Goal: Find specific page/section: Find specific page/section

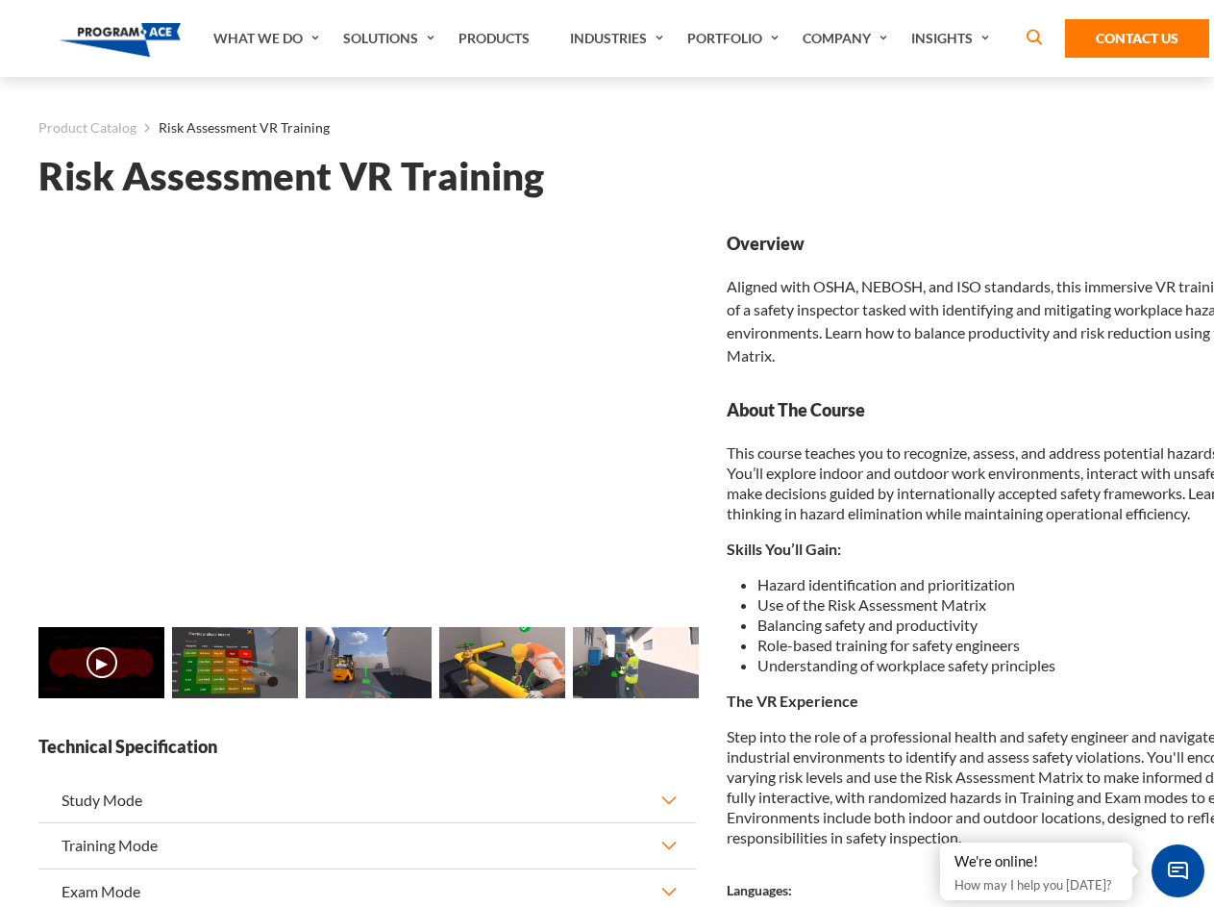
click at [391, 38] on link "Solutions" at bounding box center [391, 38] width 115 height 77
click at [0, 0] on div "AI & Computer Vision Solutions Computer Vision Quality Control AI tools for fas…" at bounding box center [0, 0] width 0 height 0
click at [0, 0] on div "AI & Computer Vision Solutions Virtual Training Solutions Virtual Tour Solution…" at bounding box center [0, 0] width 0 height 0
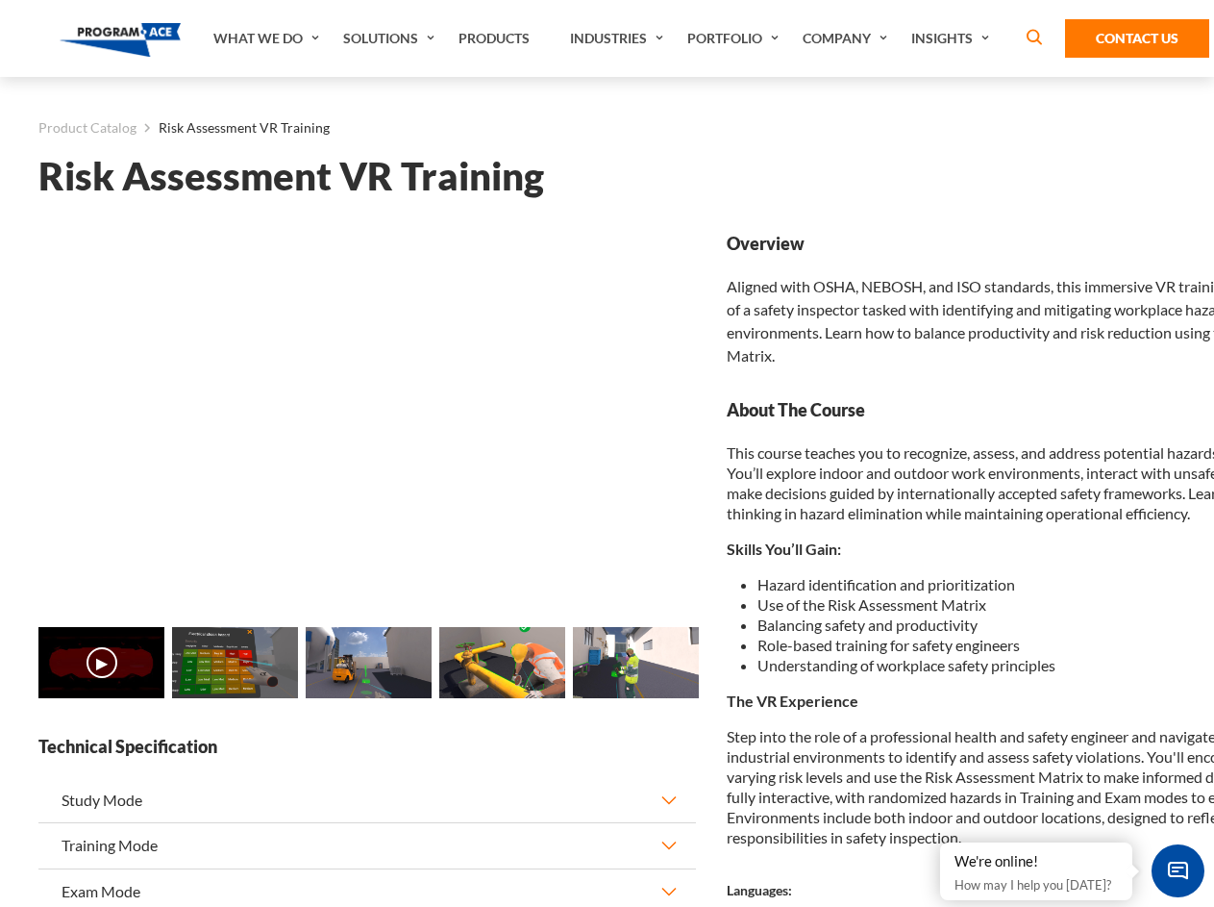
click at [0, 0] on div "AI & Computer Vision Solutions Virtual Training Solutions Virtual Tour Solution…" at bounding box center [0, 0] width 0 height 0
click at [0, 0] on div "AI & Computer Vision Solutions Computer Vision Quality Control AI tools for fas…" at bounding box center [0, 0] width 0 height 0
